Goal: Navigation & Orientation: Go to known website

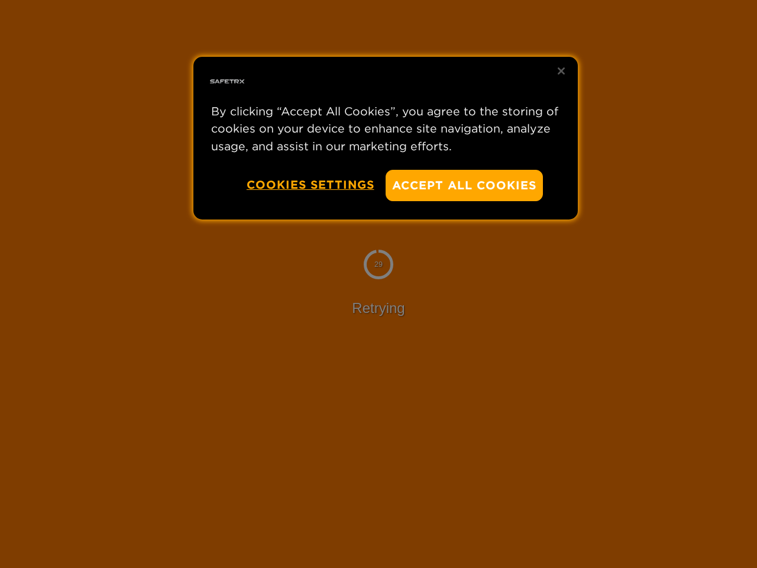
click at [378, 284] on div at bounding box center [378, 284] width 757 height 568
click at [464, 185] on button "Accept All Cookies" at bounding box center [463, 185] width 157 height 31
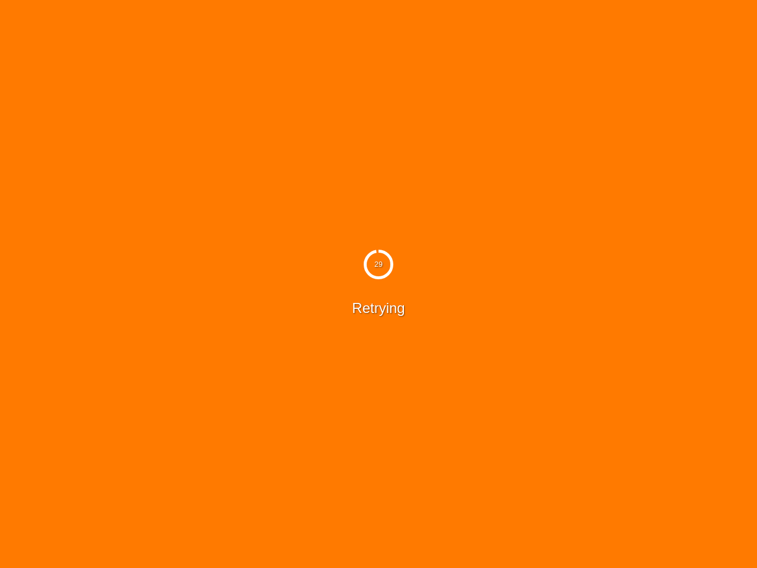
click at [310, 184] on button "Cookies Settings" at bounding box center [311, 185] width 128 height 30
click at [561, 71] on div "29 Retrying" at bounding box center [378, 284] width 757 height 568
